Goal: Information Seeking & Learning: Find specific fact

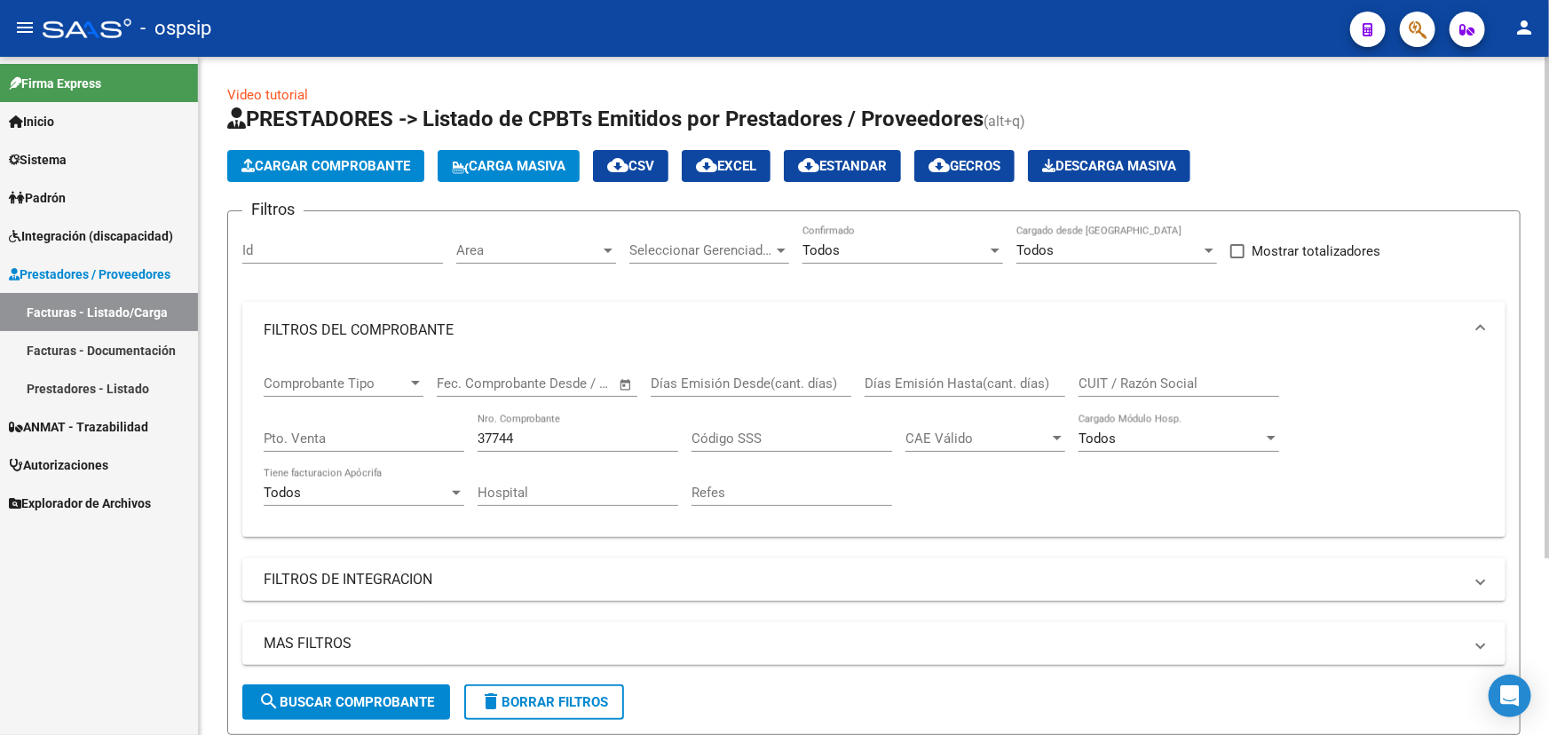
scroll to position [240, 0]
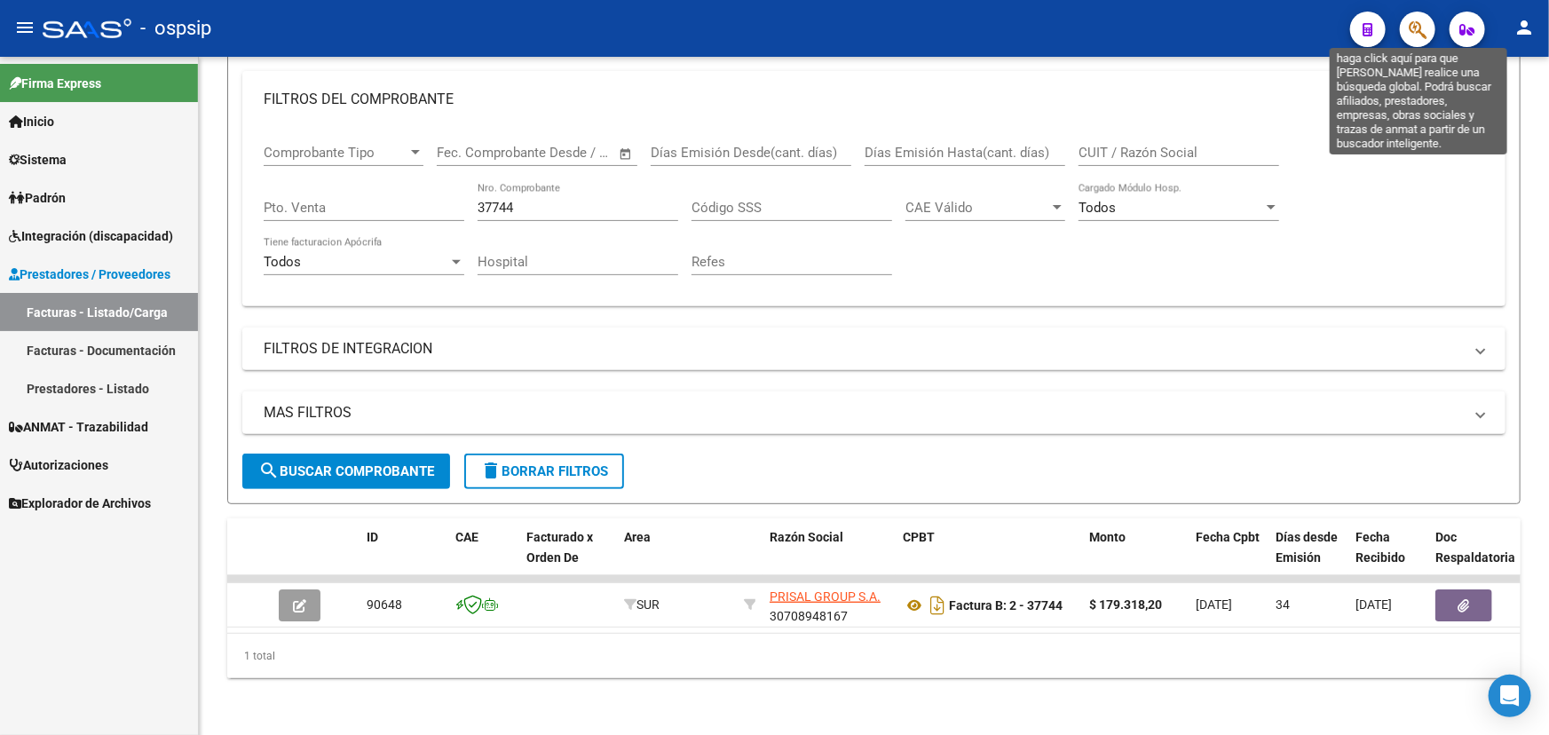
click at [1421, 20] on icon "button" at bounding box center [1418, 30] width 18 height 20
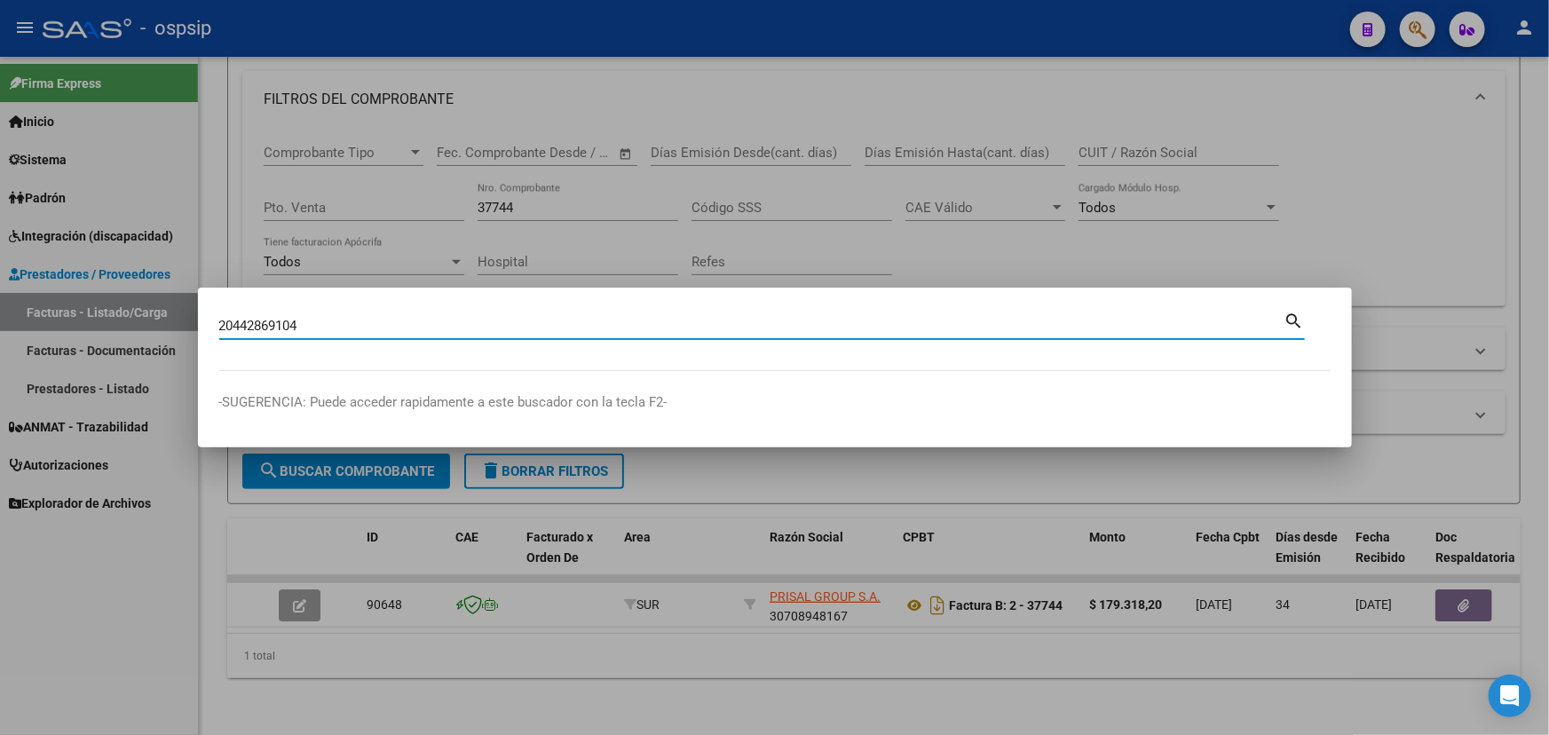
type input "20442869104"
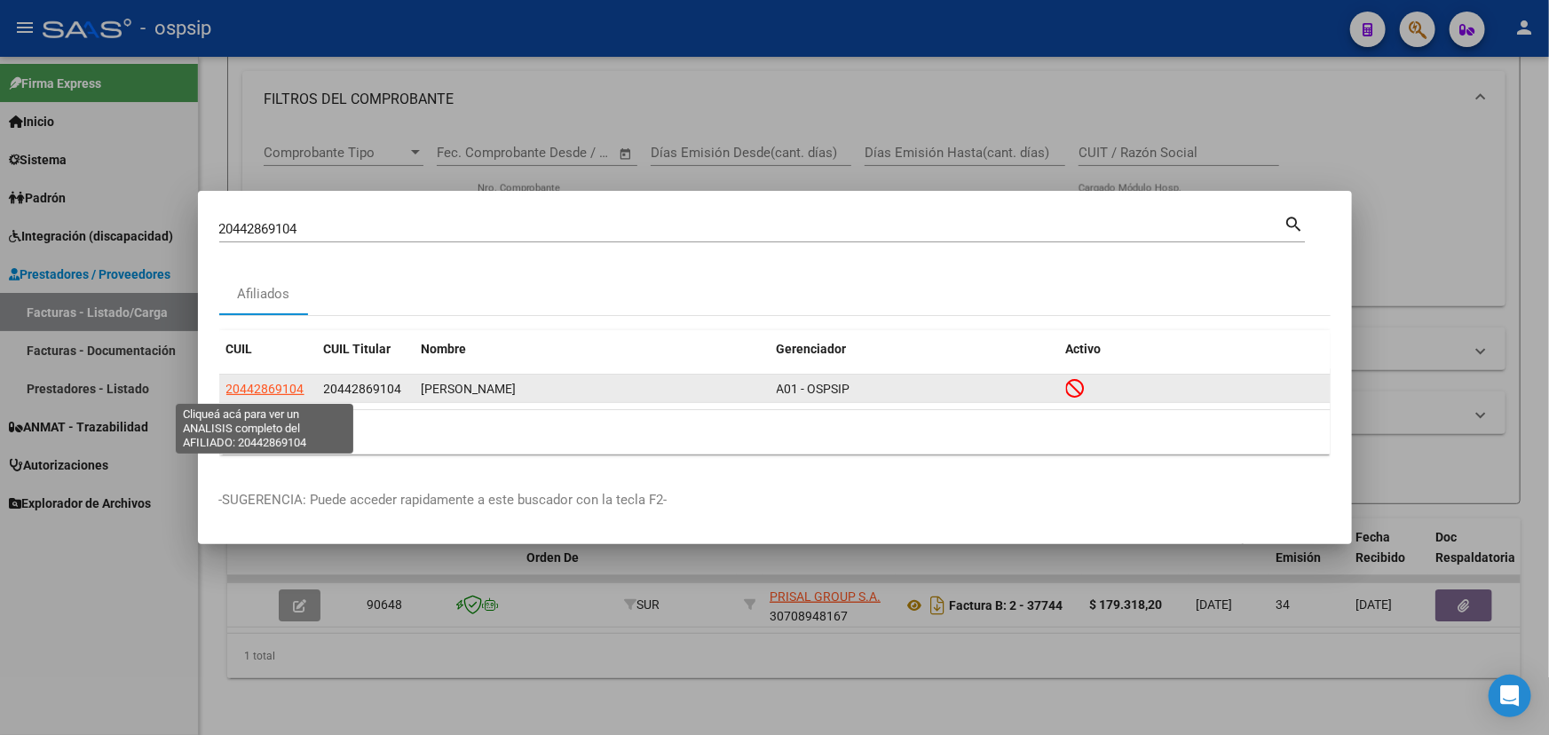
click at [260, 390] on span "20442869104" at bounding box center [265, 389] width 78 height 14
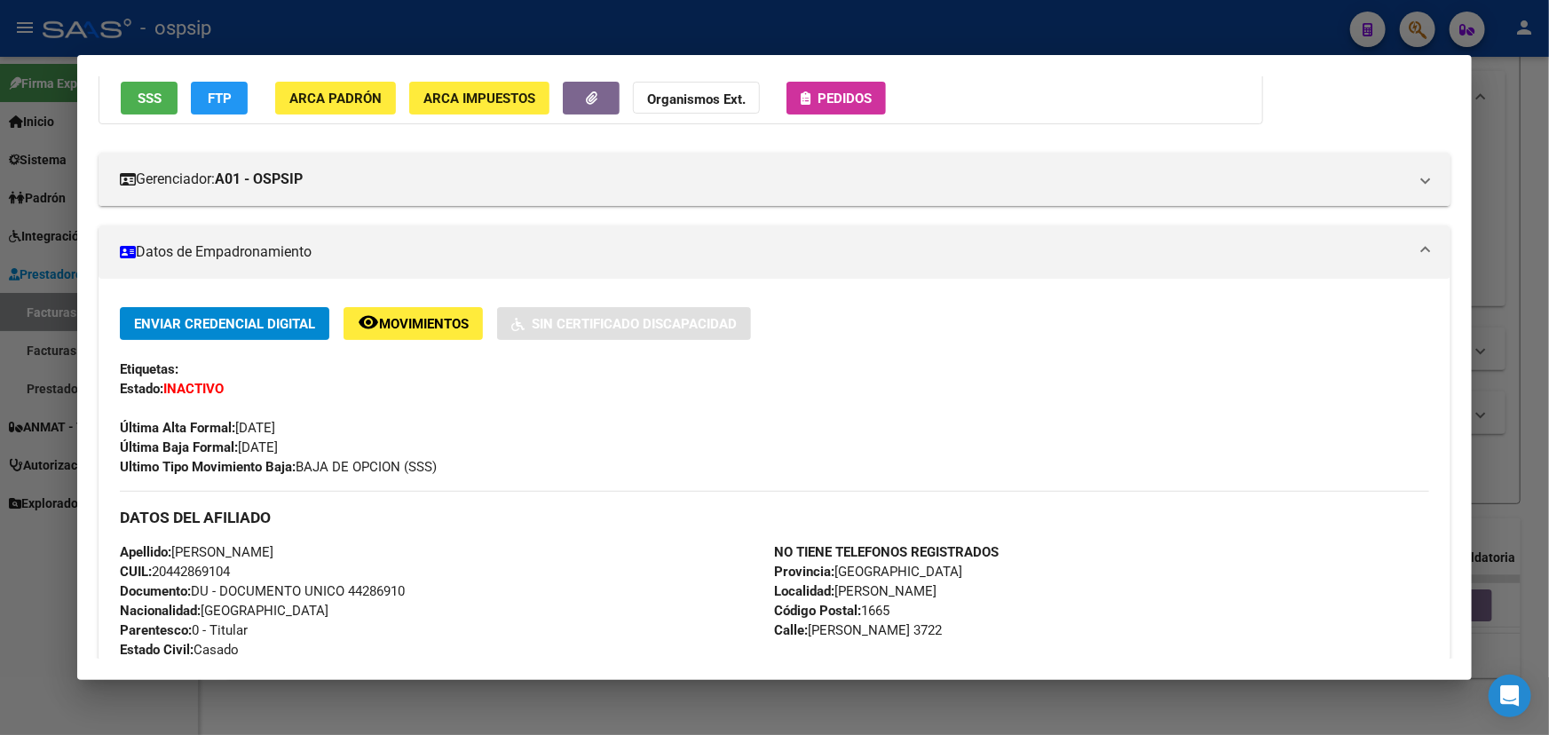
scroll to position [161, 0]
click at [190, 574] on span "CUIL: 20442869104" at bounding box center [175, 571] width 110 height 16
copy span "20442869104"
click at [391, 321] on span "Movimientos" at bounding box center [424, 323] width 90 height 16
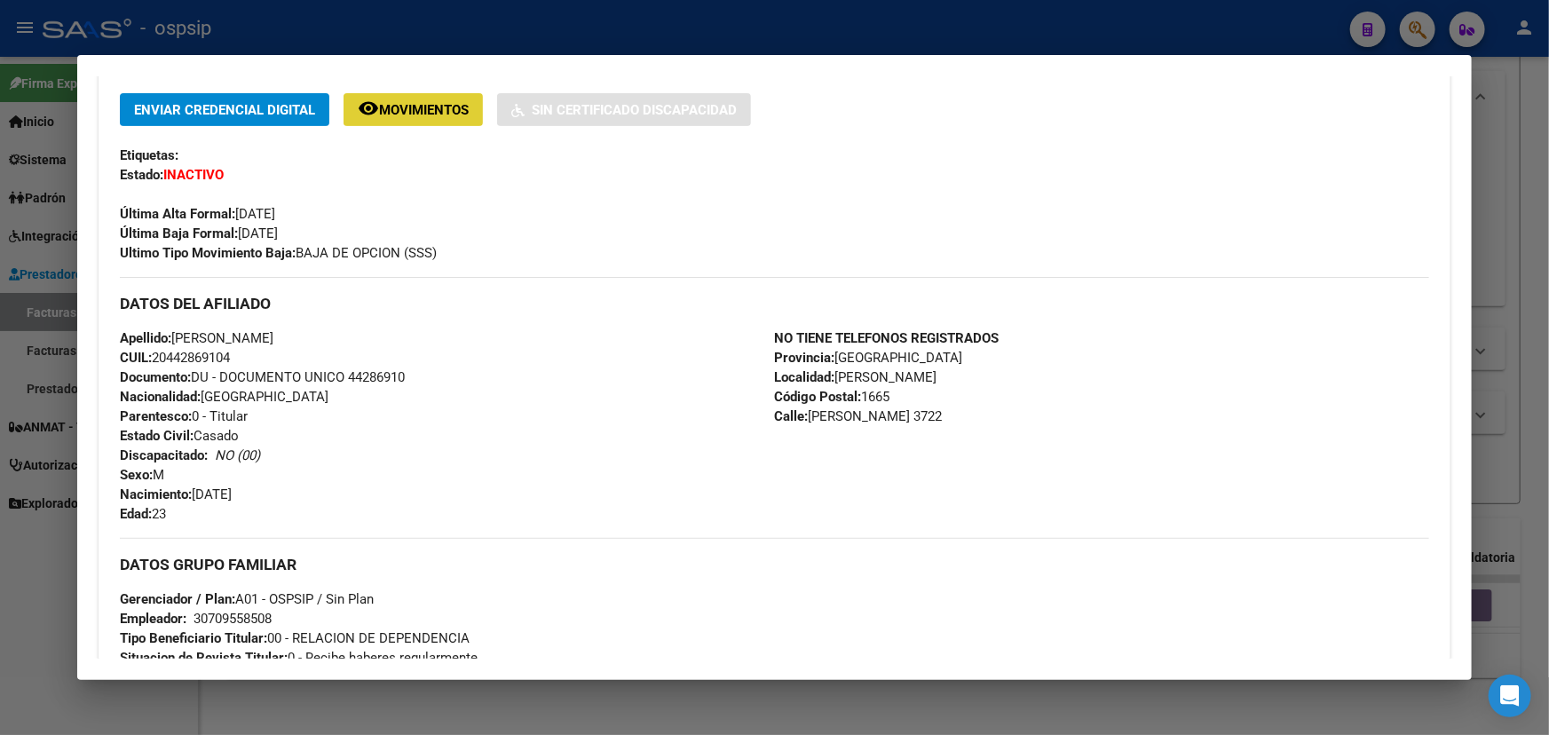
scroll to position [403, 0]
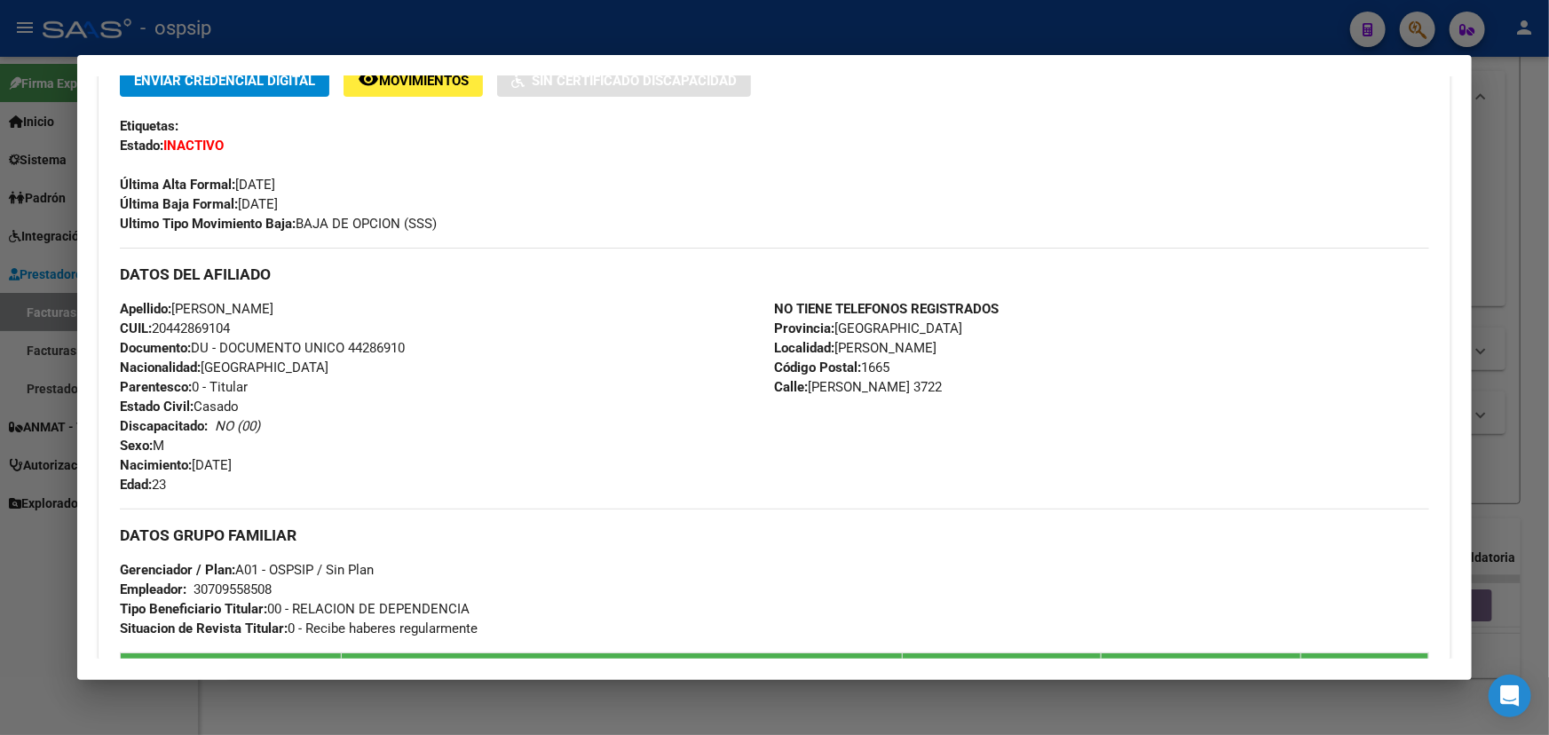
click at [212, 363] on span "Nacionalidad: ARGENTINA" at bounding box center [224, 368] width 209 height 16
click at [226, 329] on span "CUIL: 20442869104" at bounding box center [175, 329] width 110 height 16
copy span "20442869104"
click at [390, 421] on div "Apellido: MAURO AGUSTIN GOMEZ CUIL: 20442869104 Documento: DU - DOCUMENTO UNICO…" at bounding box center [447, 396] width 654 height 195
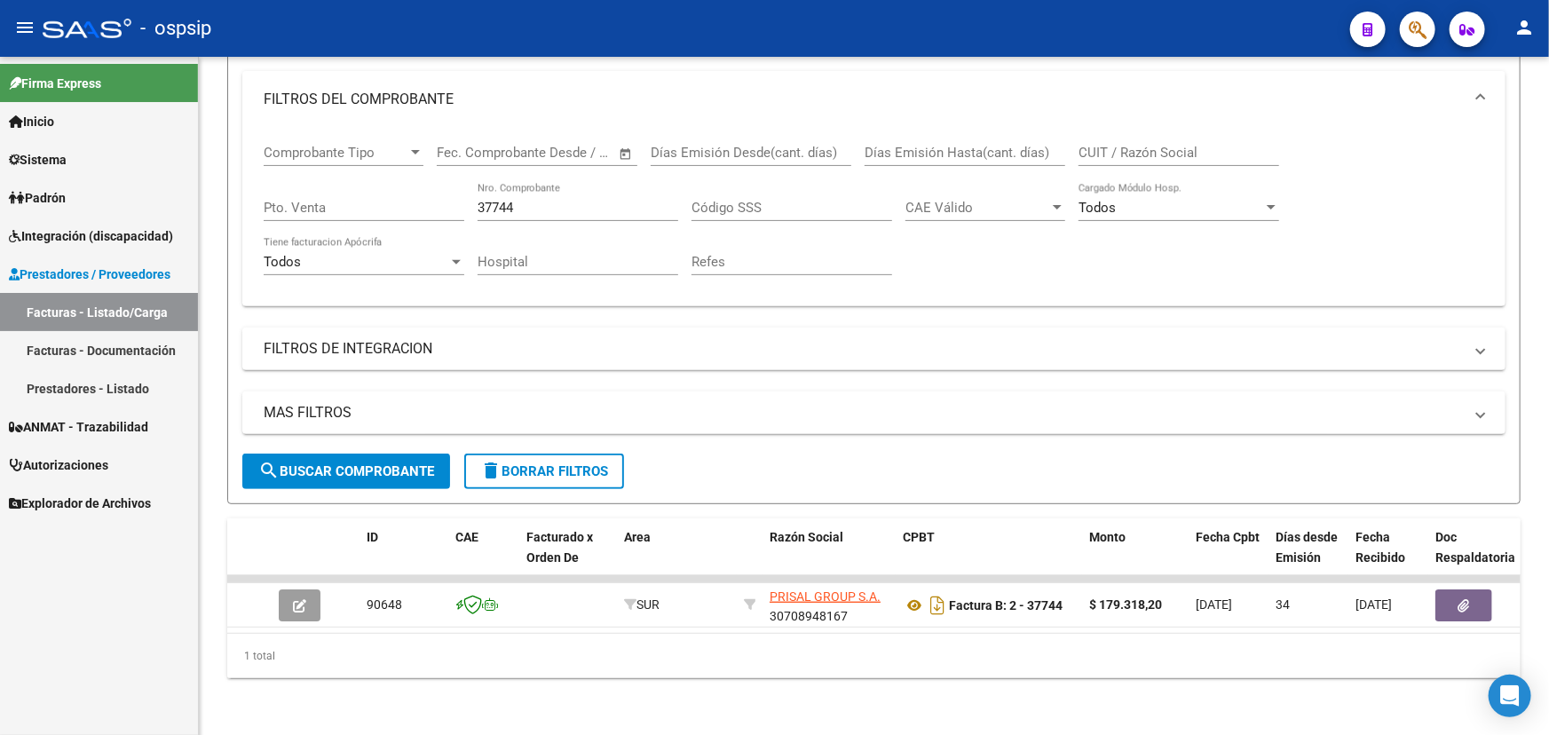
click at [69, 461] on span "Autorizaciones" at bounding box center [58, 465] width 99 height 20
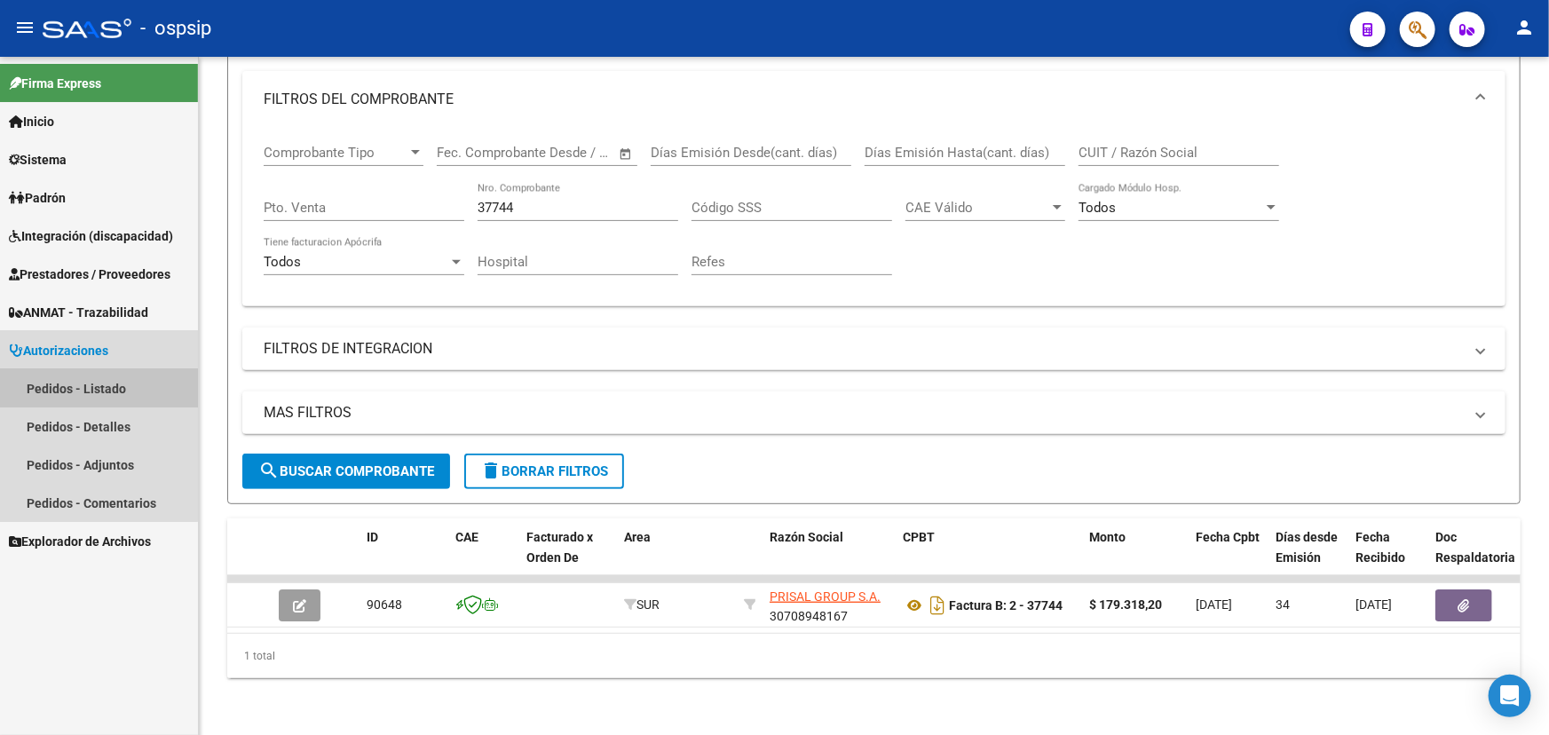
click at [95, 386] on link "Pedidos - Listado" at bounding box center [99, 388] width 198 height 38
